Goal: Information Seeking & Learning: Learn about a topic

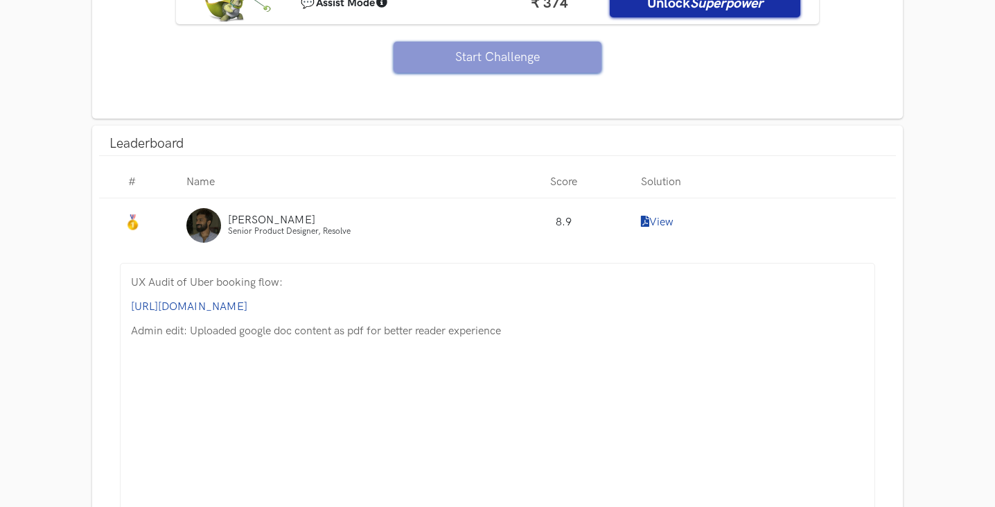
scroll to position [1940, 0]
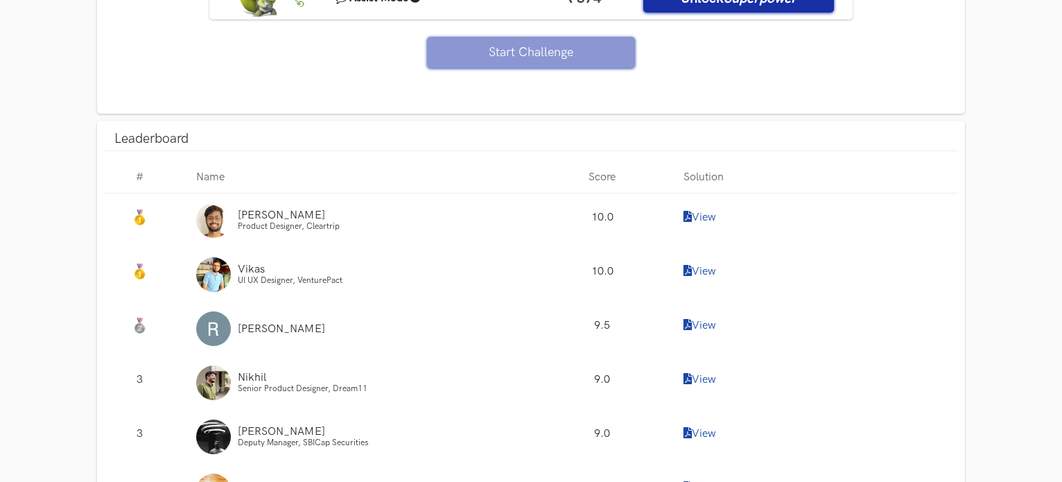
scroll to position [1247, 0]
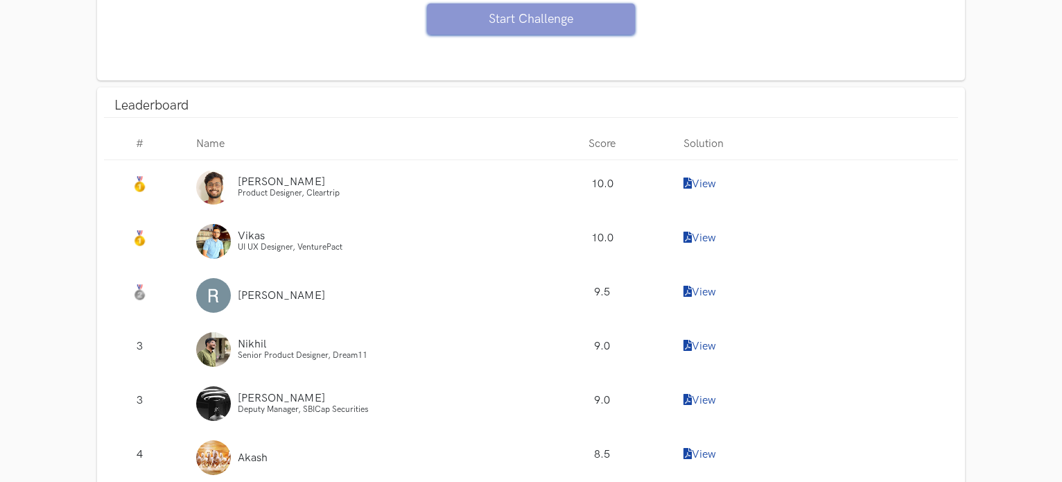
click at [687, 231] on icon at bounding box center [687, 236] width 8 height 11
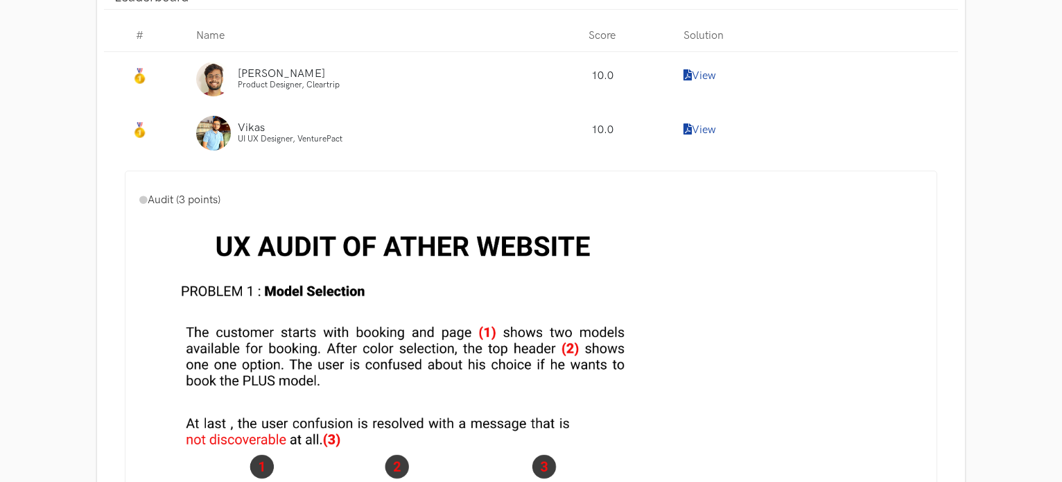
scroll to position [1871, 0]
